Goal: Task Accomplishment & Management: Complete application form

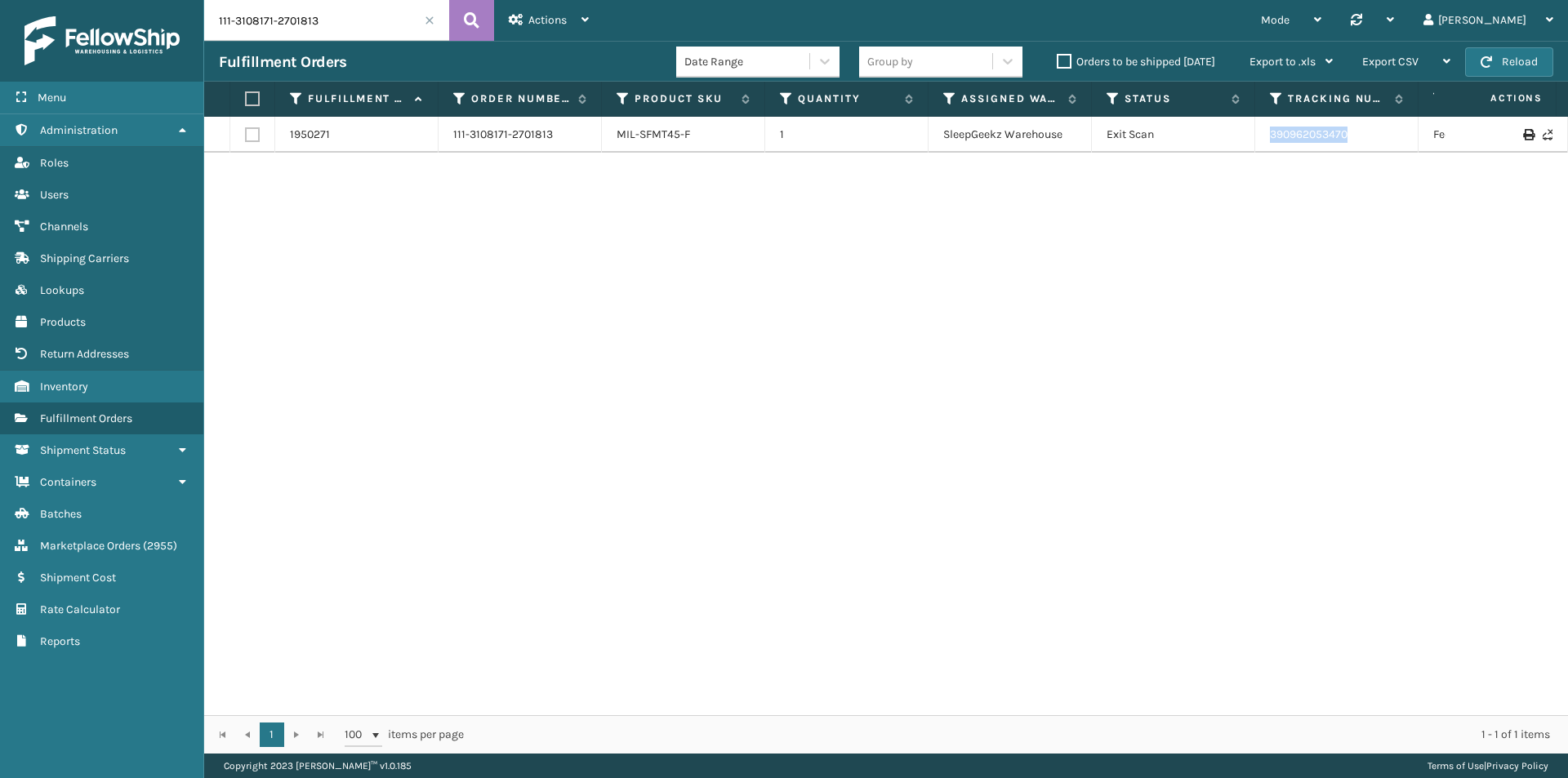
drag, startPoint x: 1372, startPoint y: 146, endPoint x: 1243, endPoint y: 143, distance: 129.0
click at [1243, 143] on tr "1950271 111-3108171-2701813 MIL-SFMT45-F 1 SleepGeekz Warehouse Exit Scan 39096…" at bounding box center [1117, 135] width 1827 height 36
copy tr "390962053470"
click at [323, 23] on input "111-3108171-2701813" at bounding box center [327, 20] width 245 height 41
paste input "0927642-4444220"
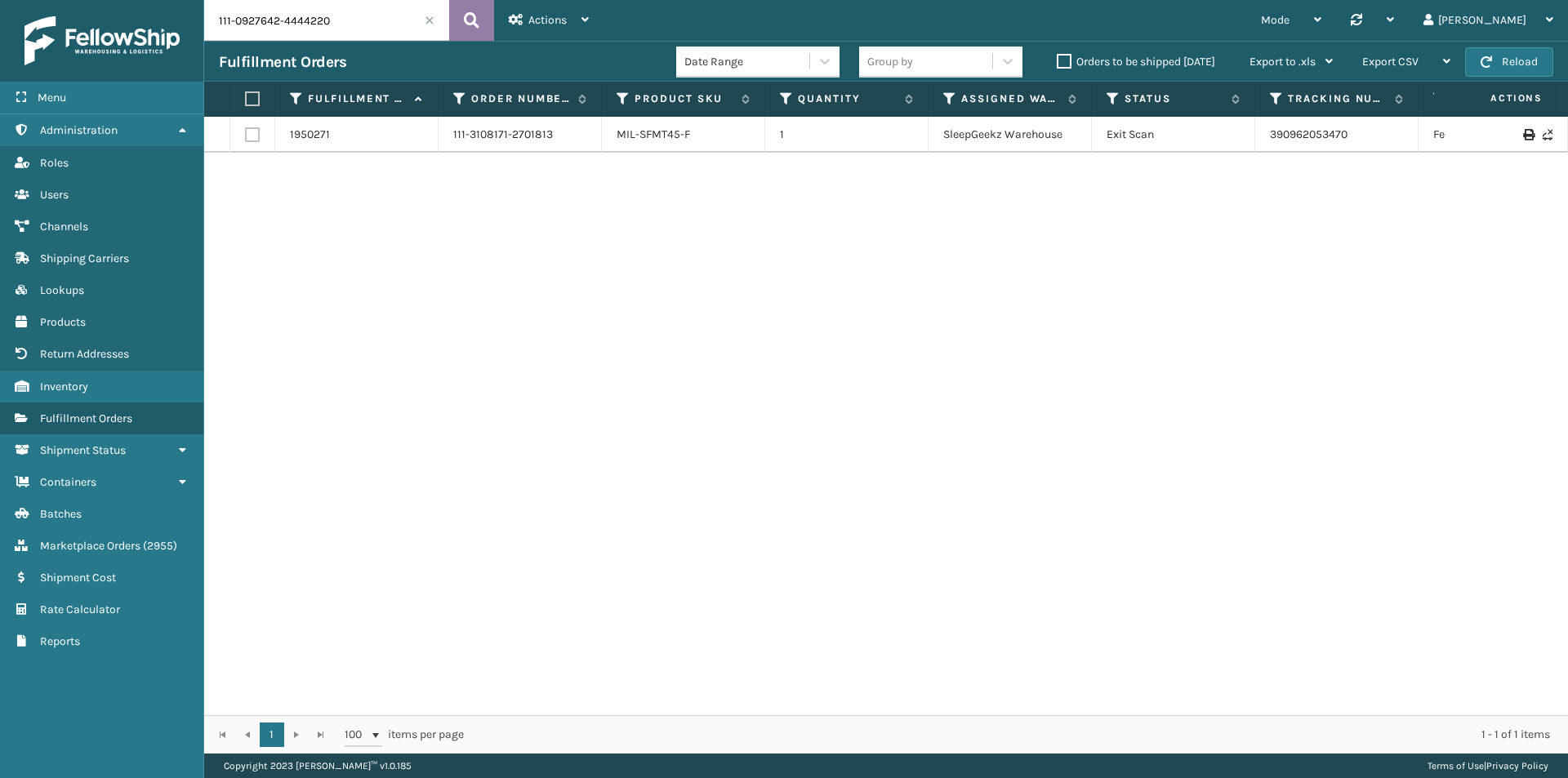
type input "111-0927642-4444220"
click at [475, 17] on icon at bounding box center [471, 20] width 16 height 24
drag, startPoint x: 1352, startPoint y: 130, endPoint x: 1278, endPoint y: 130, distance: 74.0
click at [1278, 130] on td "391643967566" at bounding box center [1337, 135] width 163 height 36
drag, startPoint x: 1261, startPoint y: 129, endPoint x: 1357, endPoint y: 140, distance: 96.6
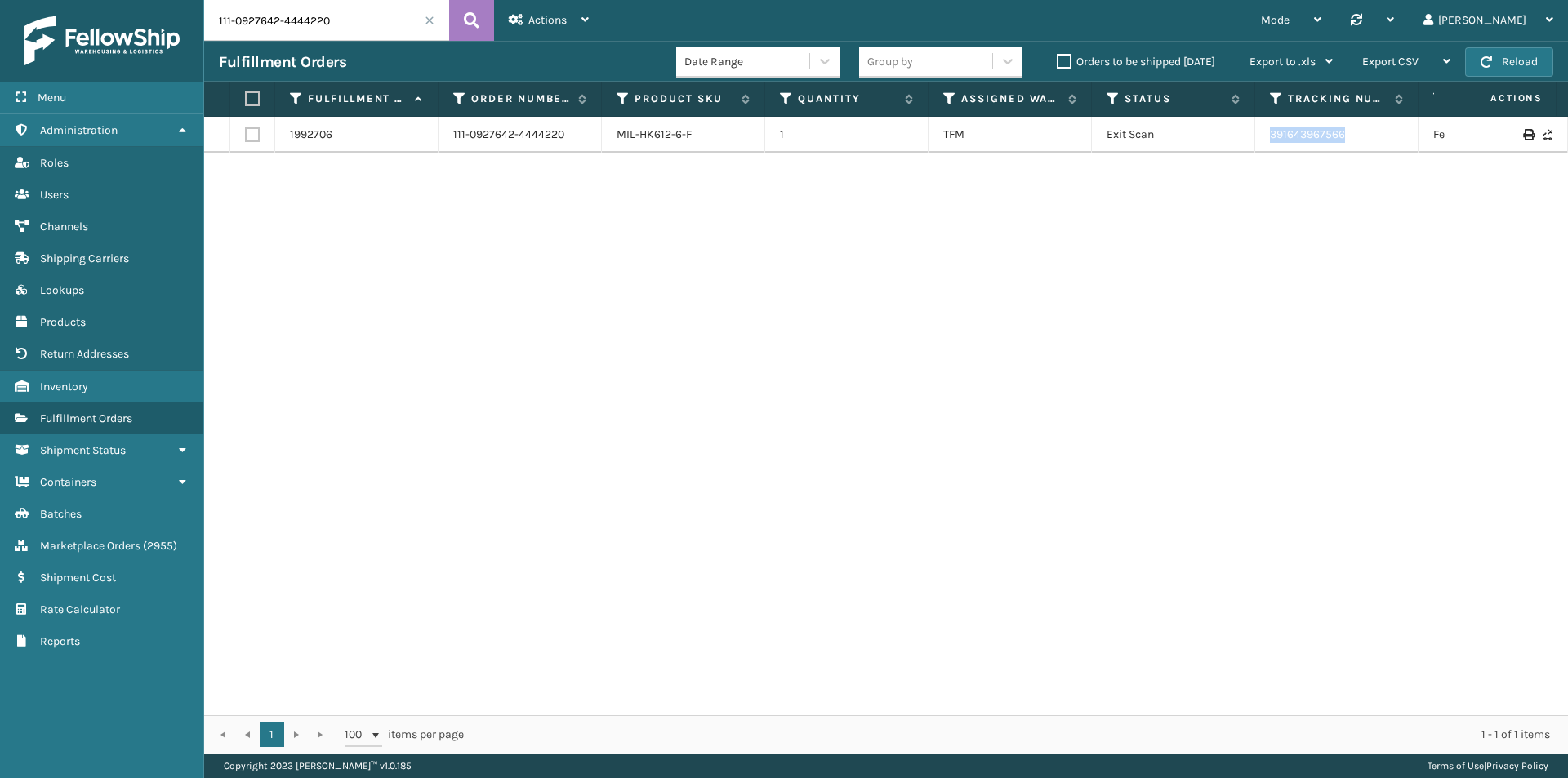
click at [1357, 140] on td "391643967566" at bounding box center [1337, 135] width 163 height 36
copy link "391643967566"
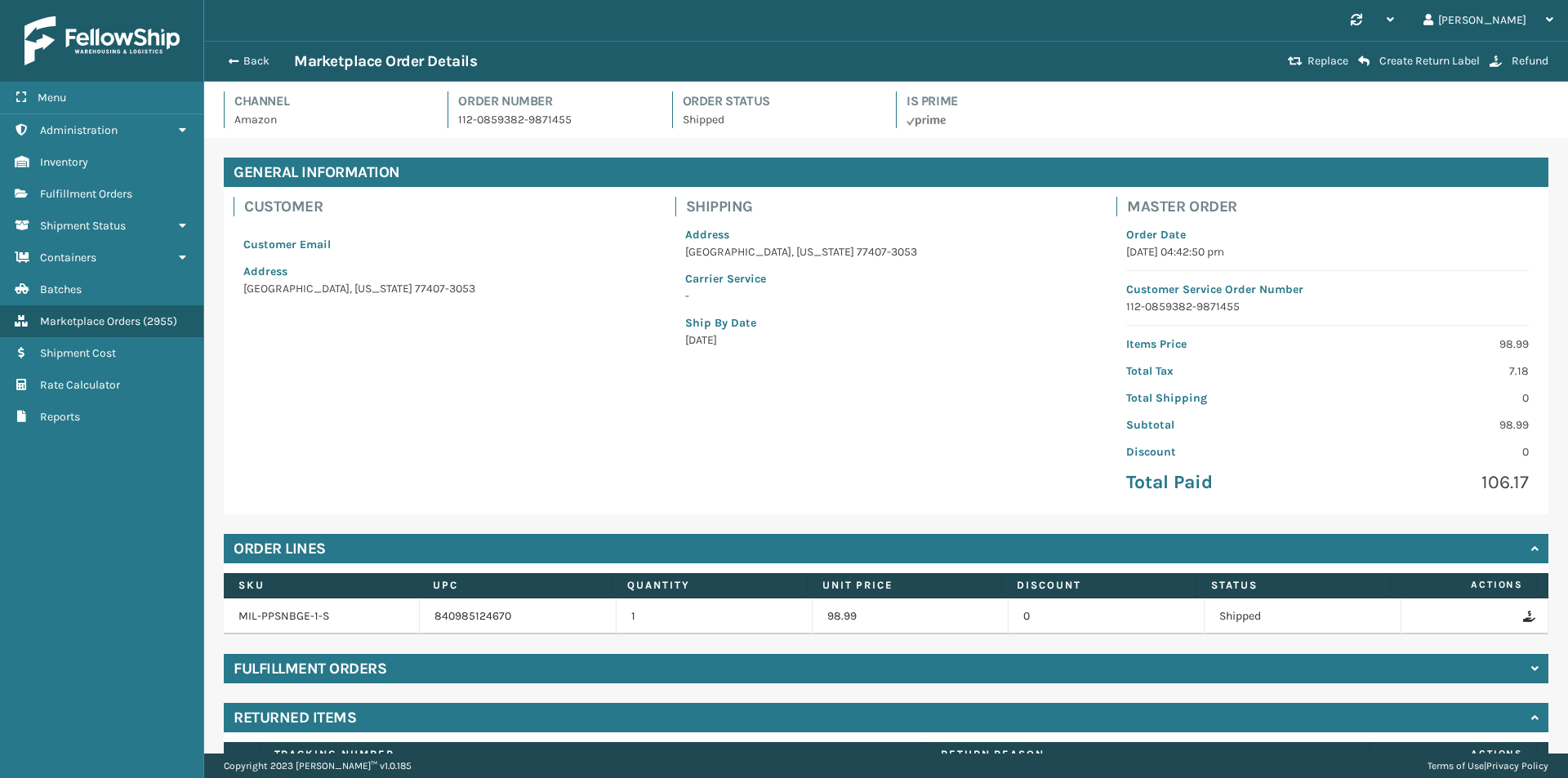
click at [243, 62] on button "Back" at bounding box center [256, 61] width 75 height 15
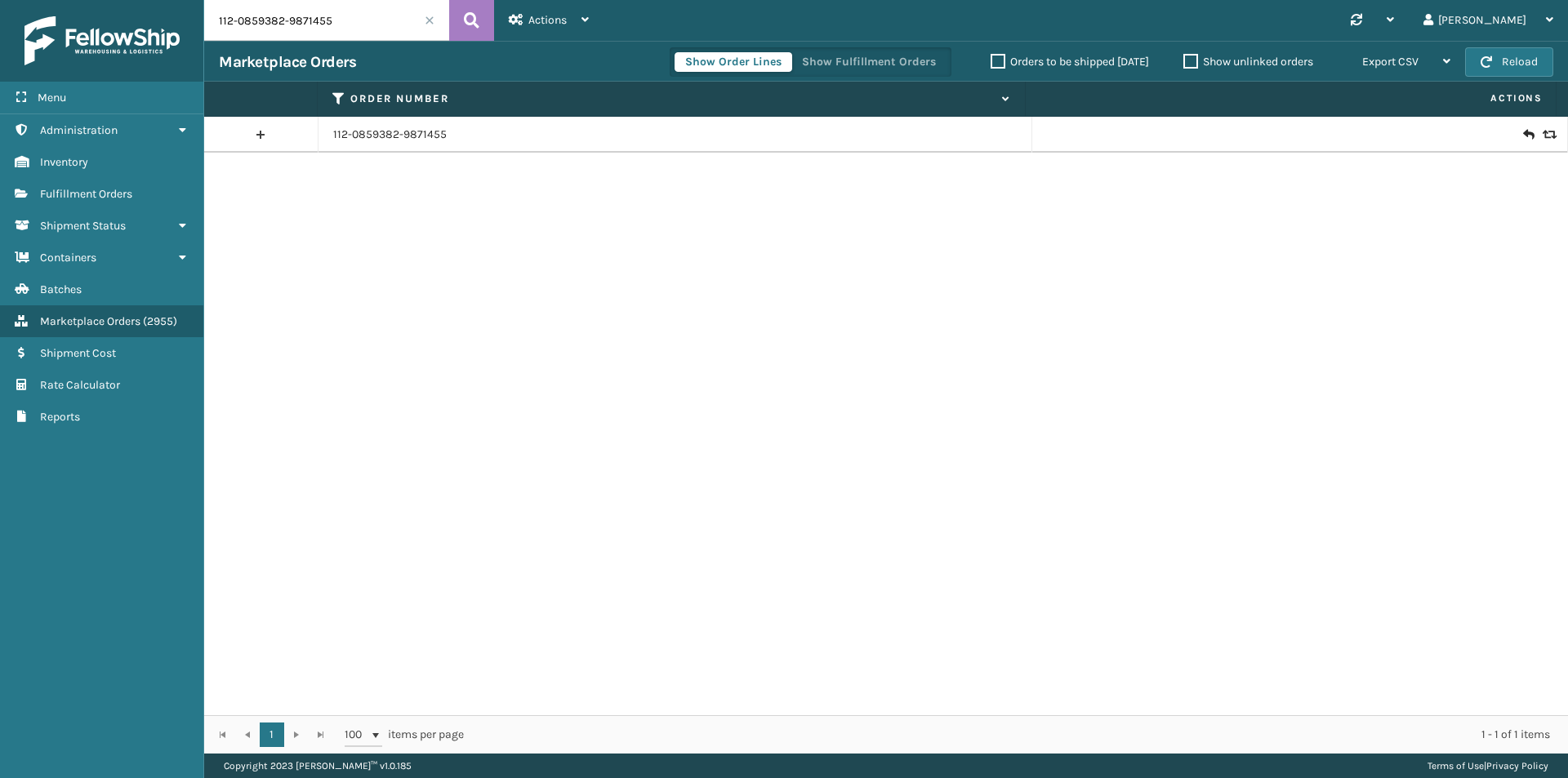
click at [363, 9] on input "112-0859382-9871455" at bounding box center [327, 20] width 245 height 41
paste input "5778591-1623423"
type input "112-5778591-1623423"
click at [471, 19] on icon at bounding box center [471, 20] width 16 height 24
click at [1523, 137] on icon at bounding box center [1528, 135] width 10 height 17
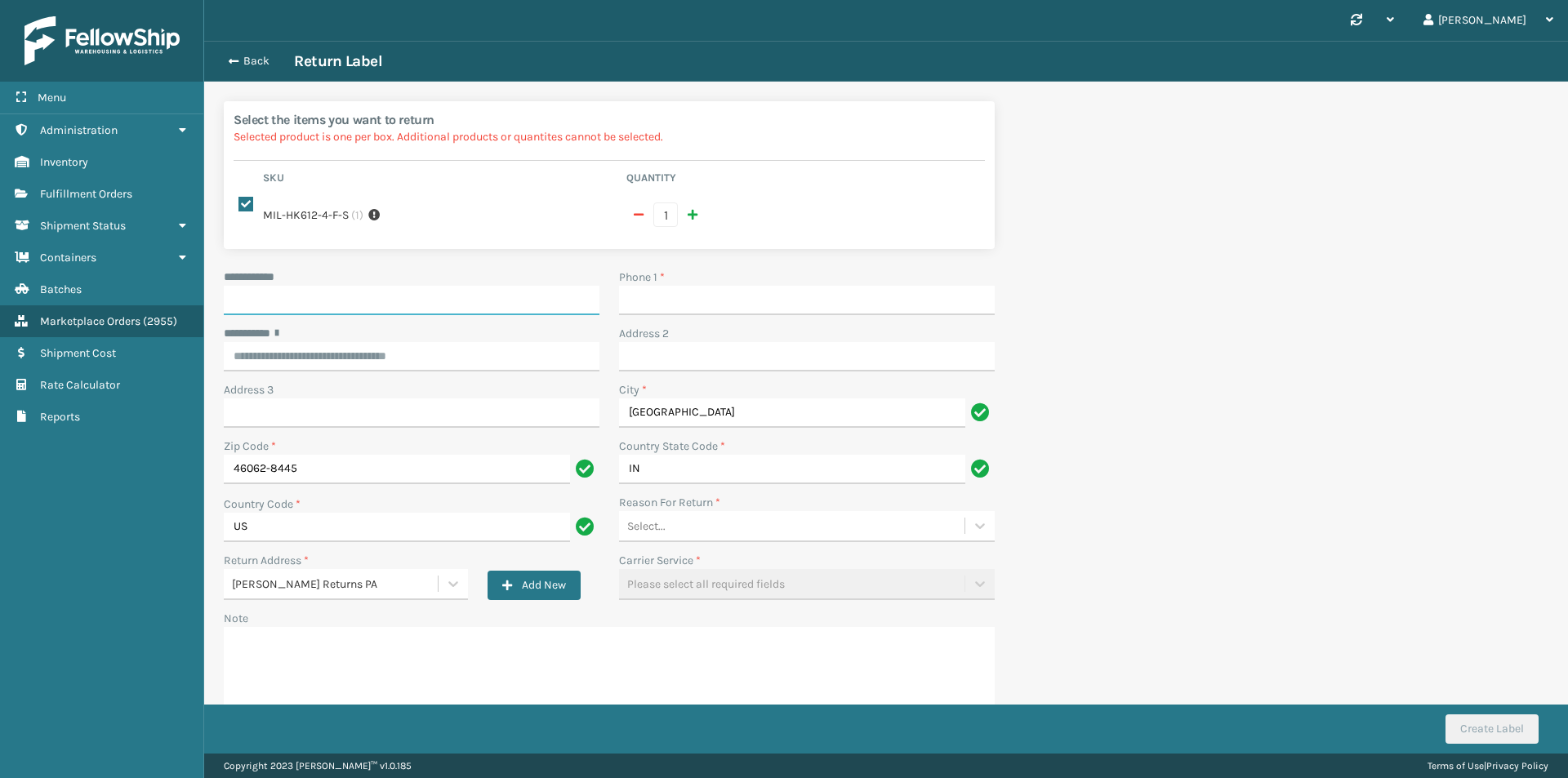
click at [398, 289] on input "**********" at bounding box center [412, 301] width 375 height 30
paste input "*****"
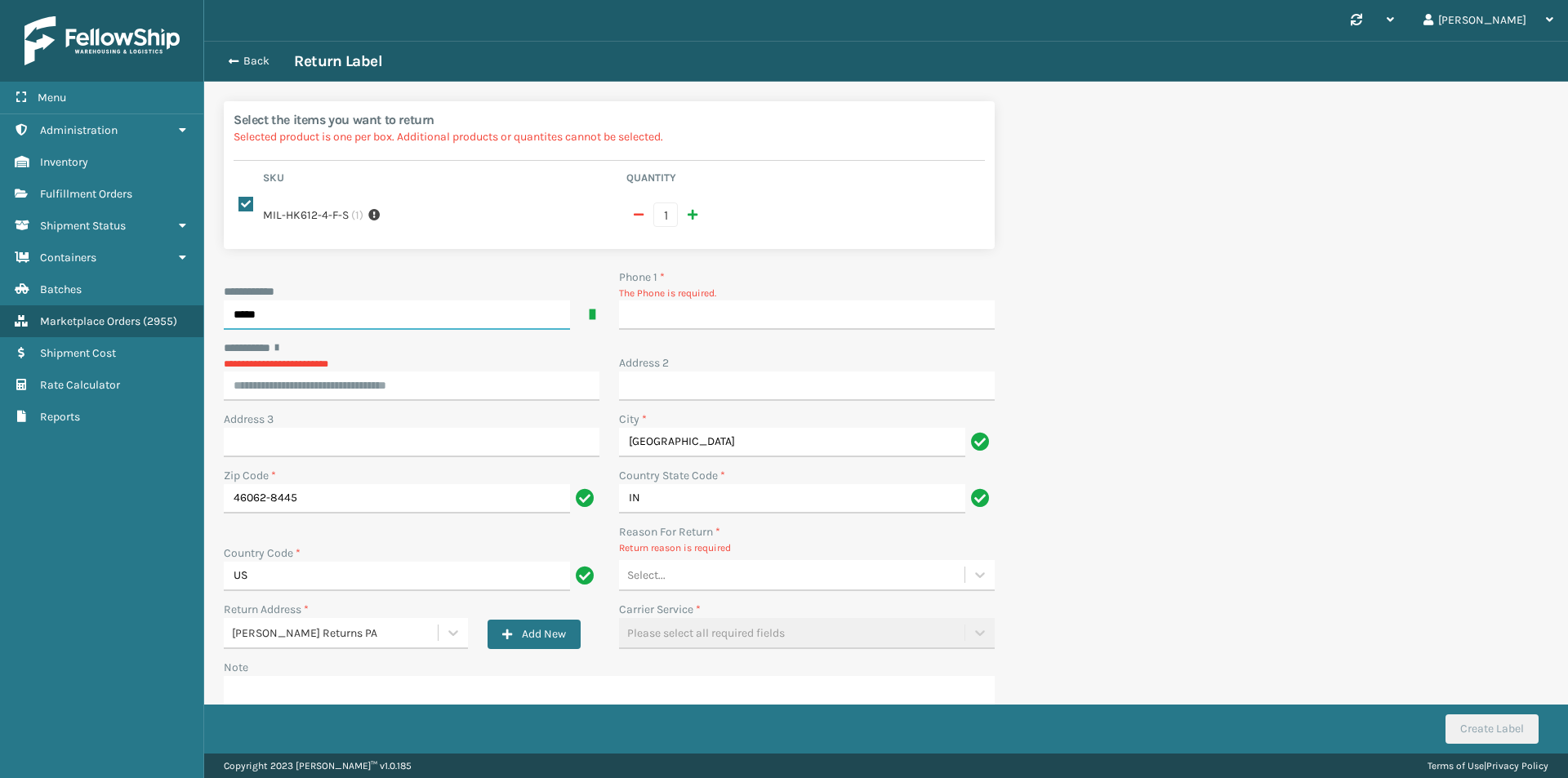
type input "*****"
click at [741, 324] on input "Phone 1 *" at bounding box center [807, 316] width 375 height 30
type input "9999999999"
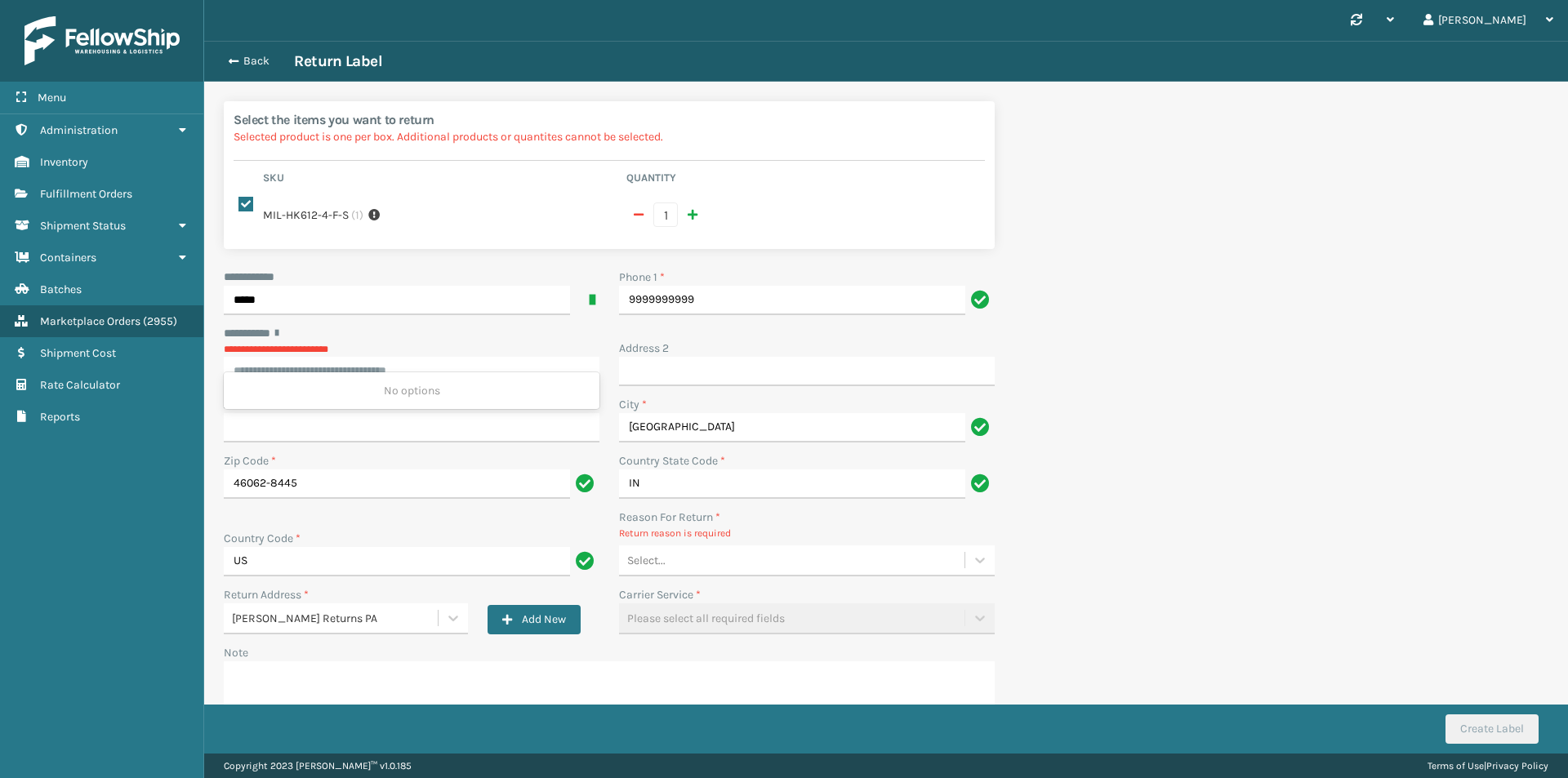
click at [446, 369] on input "********* *" at bounding box center [412, 371] width 375 height 30
paste input "**********"
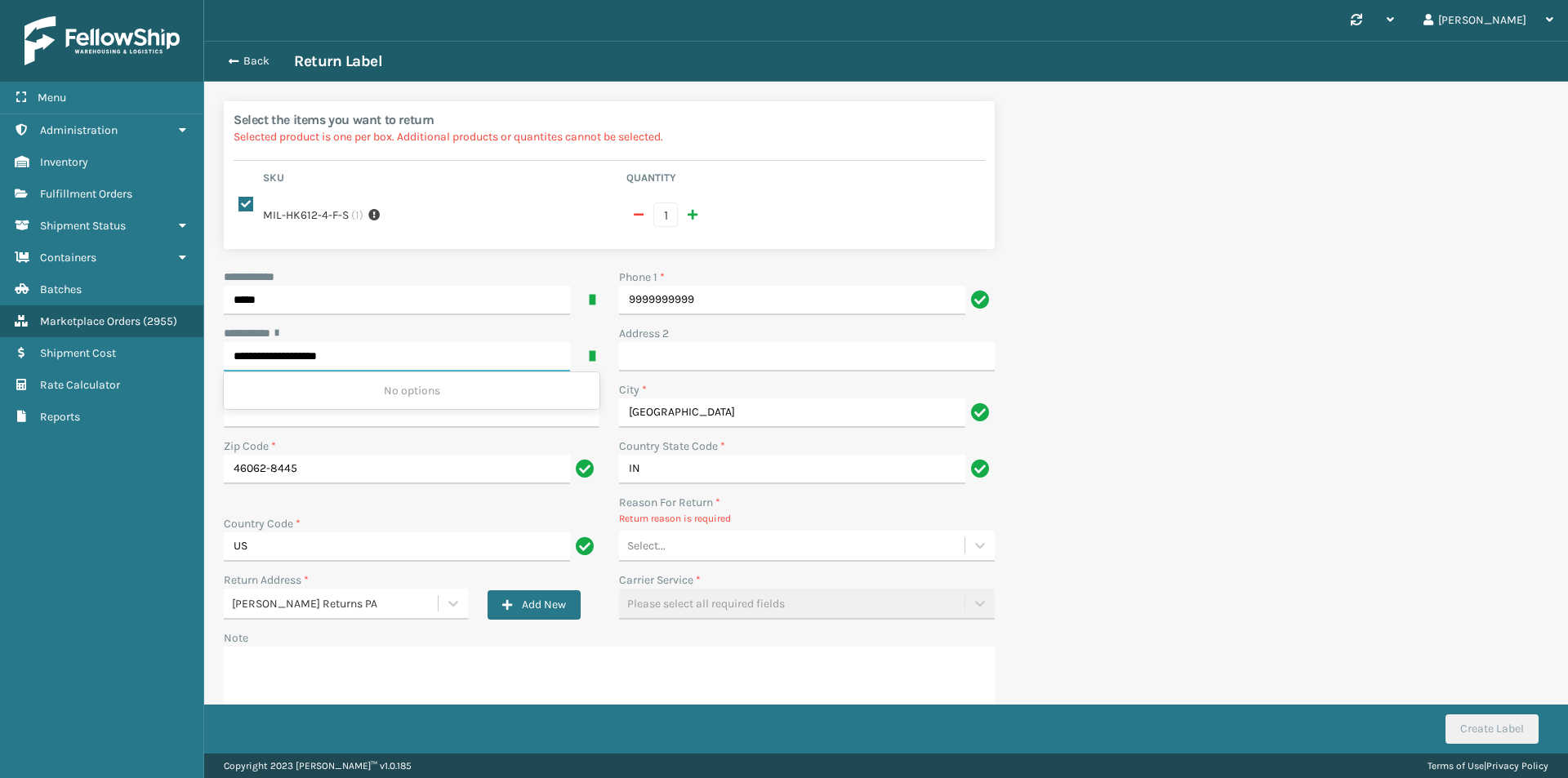
type input "**********"
click at [433, 388] on div "1404 PEBBLE BROOK DR, NOBLESVILLE, IN" at bounding box center [412, 390] width 375 height 31
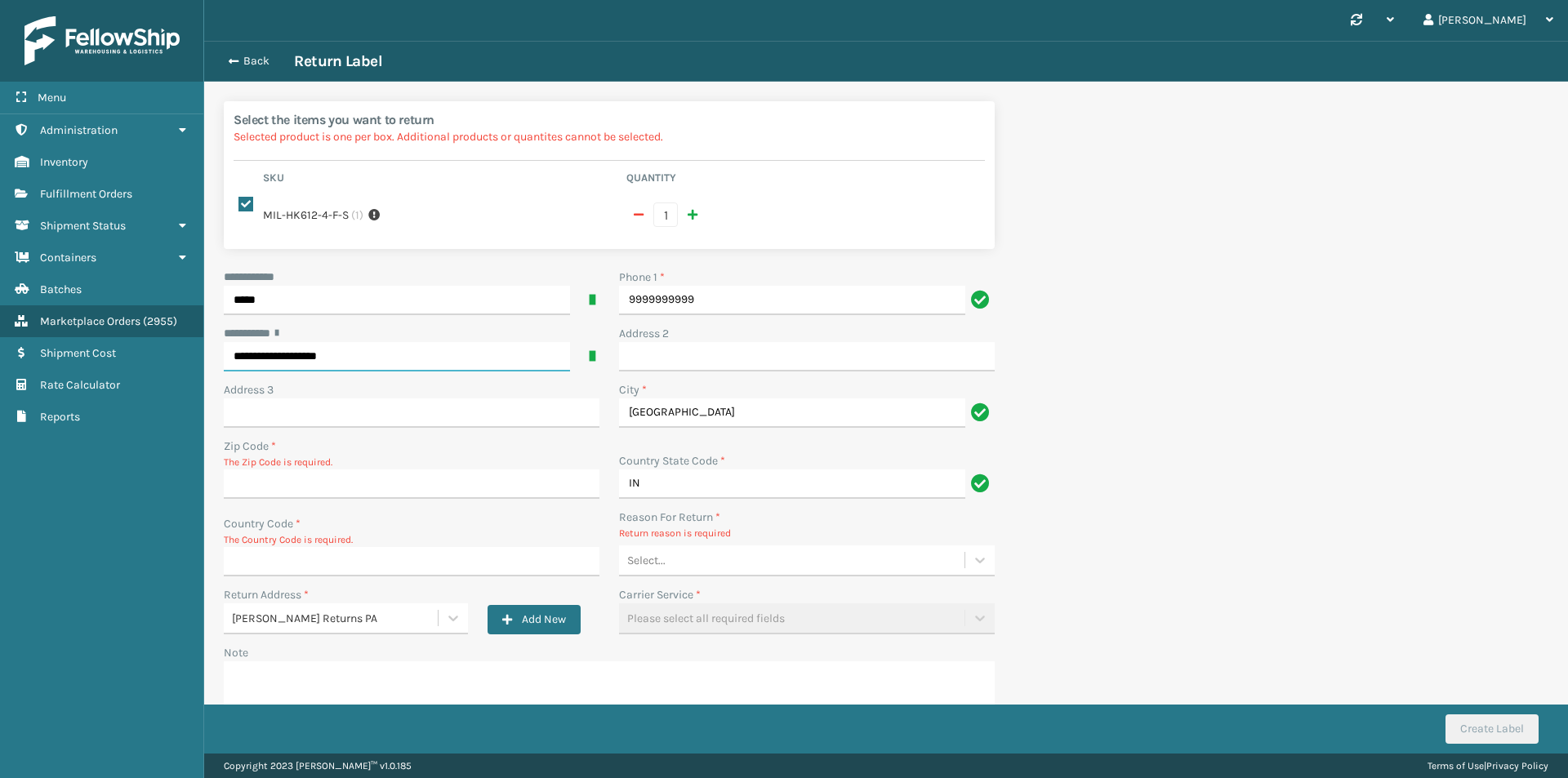
type input "46062-8445"
type input "US"
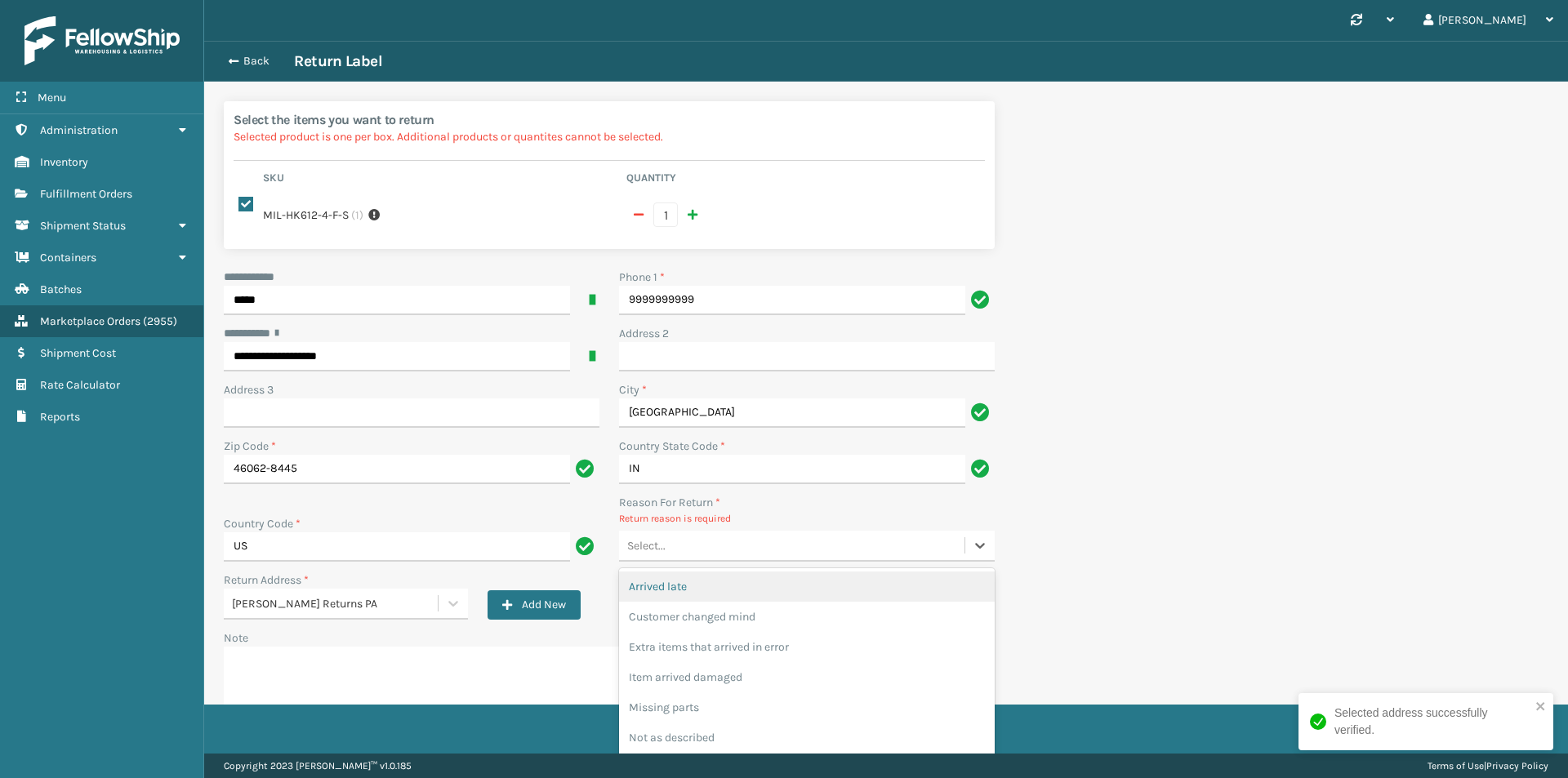
click at [734, 543] on div "Select..." at bounding box center [792, 545] width 346 height 27
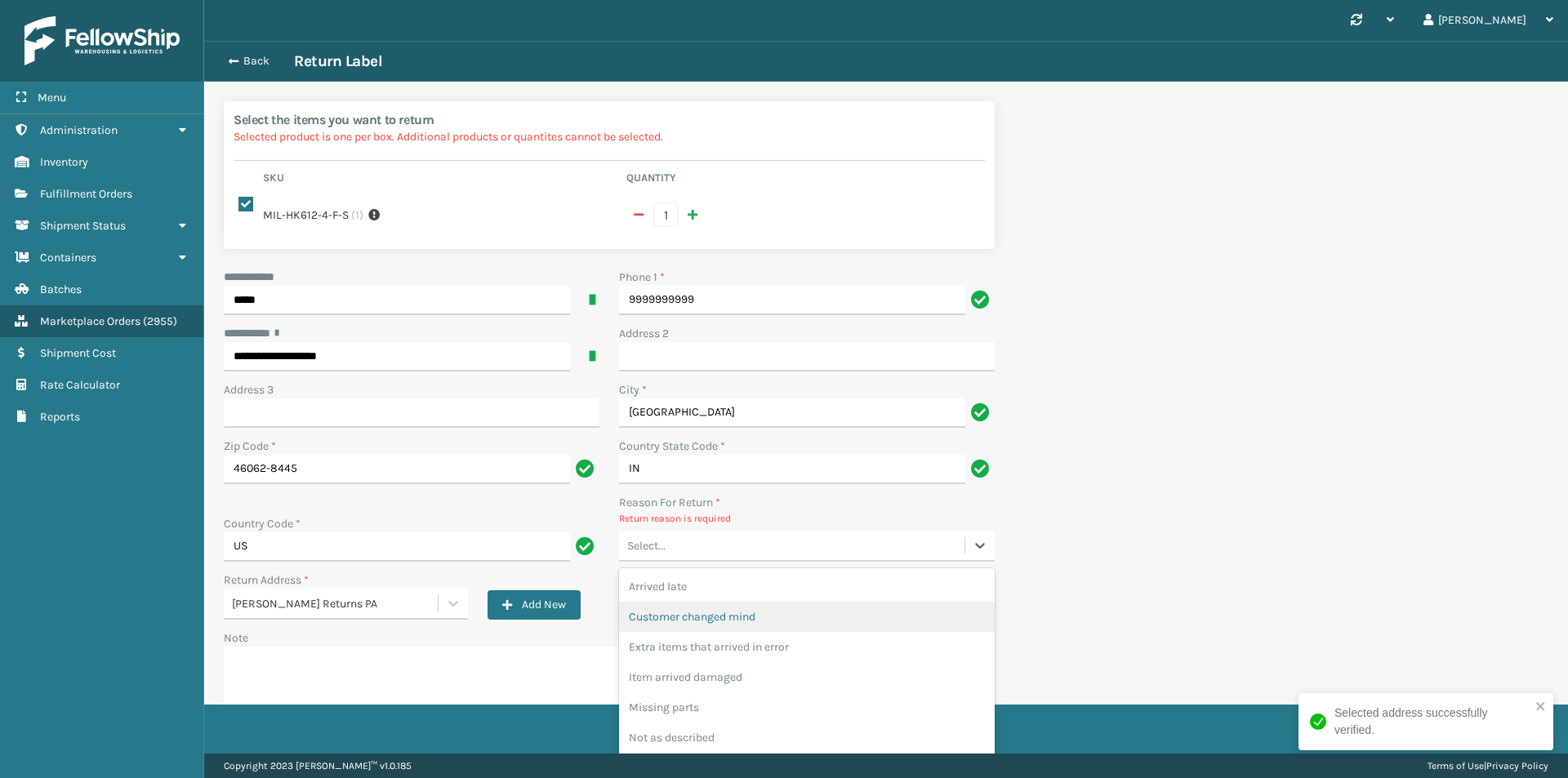
click at [753, 619] on div "Customer changed mind" at bounding box center [807, 616] width 375 height 31
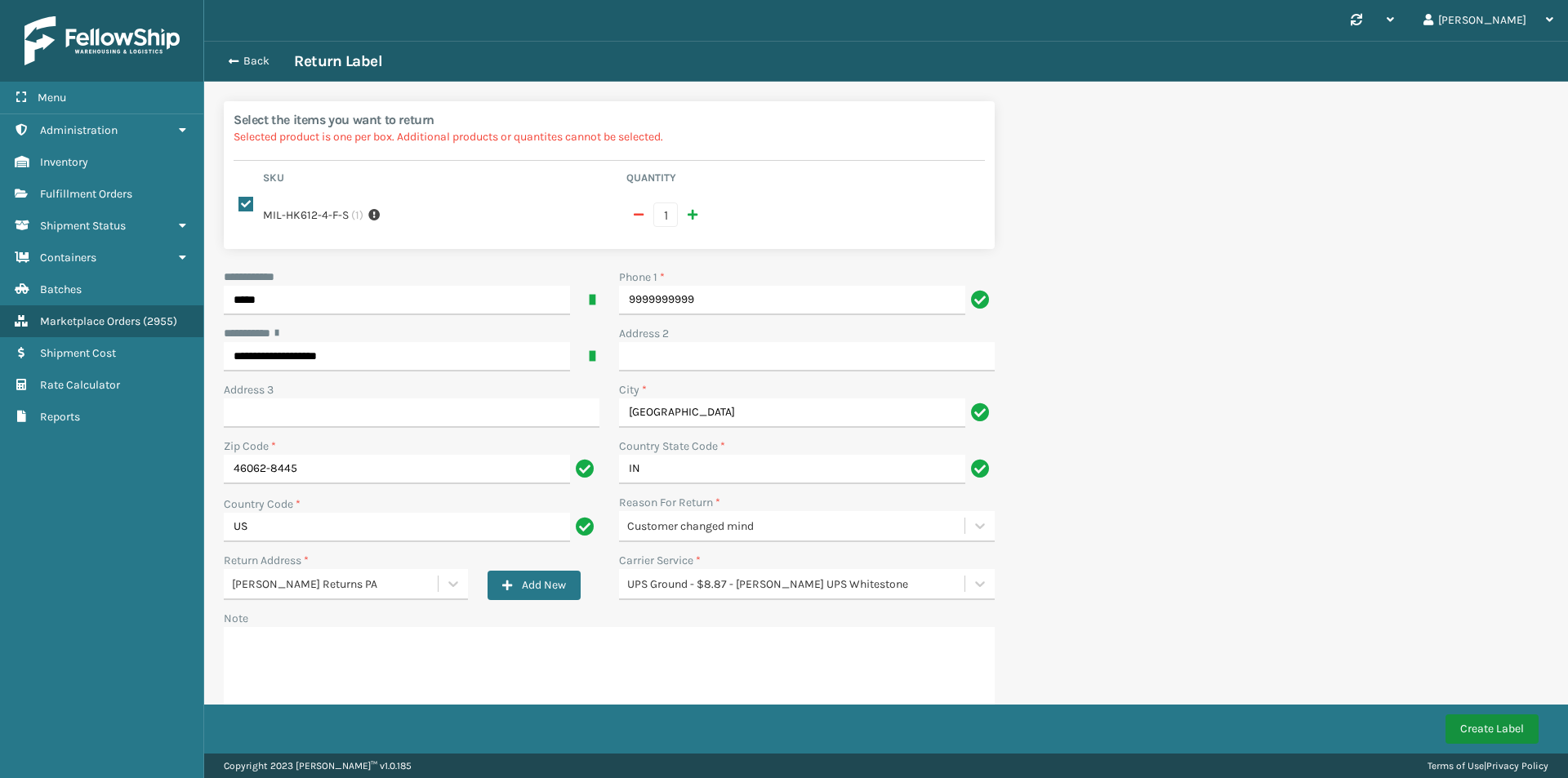
click at [1506, 729] on button "Create Label" at bounding box center [1492, 729] width 93 height 30
